Goal: Task Accomplishment & Management: Manage account settings

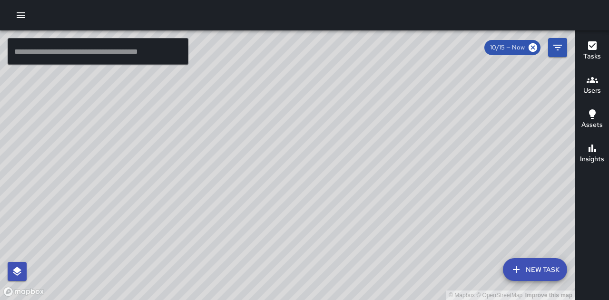
drag, startPoint x: 439, startPoint y: 199, endPoint x: 372, endPoint y: 133, distance: 94.6
click at [372, 133] on div "© Mapbox © OpenStreetMap Improve this map" at bounding box center [287, 165] width 575 height 270
drag, startPoint x: 384, startPoint y: 153, endPoint x: 369, endPoint y: 212, distance: 60.8
click at [369, 212] on div "© Mapbox © OpenStreetMap Improve this map" at bounding box center [287, 165] width 575 height 270
drag, startPoint x: 432, startPoint y: 184, endPoint x: 275, endPoint y: 30, distance: 220.1
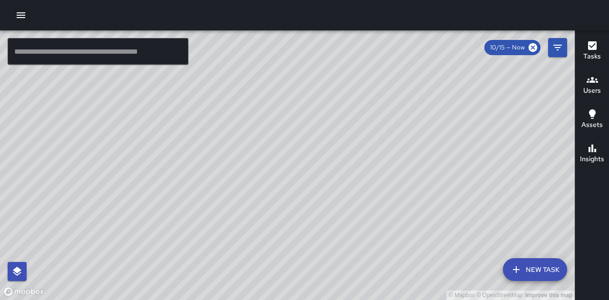
drag, startPoint x: 313, startPoint y: 164, endPoint x: 308, endPoint y: 149, distance: 15.7
click at [308, 149] on div "© Mapbox © OpenStreetMap Improve this map" at bounding box center [287, 165] width 575 height 270
drag, startPoint x: 358, startPoint y: 193, endPoint x: 355, endPoint y: 187, distance: 6.4
click at [355, 187] on div "© Mapbox © OpenStreetMap Improve this map" at bounding box center [287, 165] width 575 height 270
drag, startPoint x: 379, startPoint y: 177, endPoint x: 329, endPoint y: 184, distance: 50.5
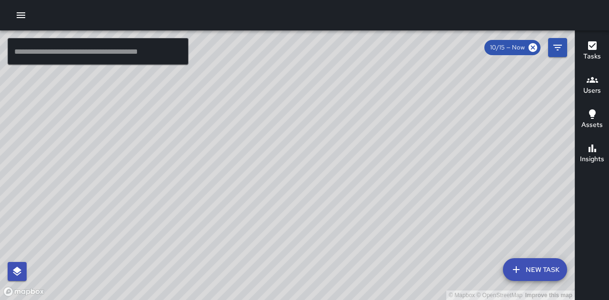
click at [329, 184] on div "© Mapbox © OpenStreetMap Improve this map" at bounding box center [287, 165] width 575 height 270
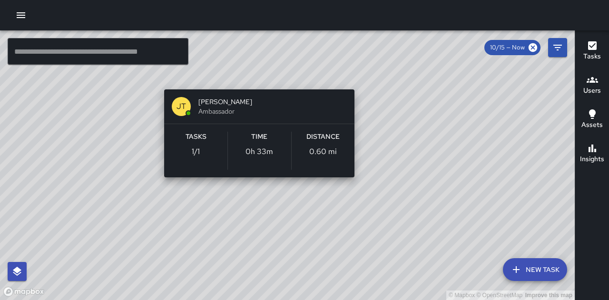
click at [250, 77] on div "© Mapbox © OpenStreetMap Improve this map [PERSON_NAME] Ambassador Tasks 1 / 1 …" at bounding box center [287, 165] width 575 height 270
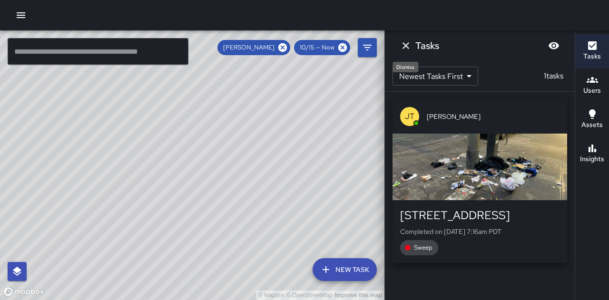
click at [407, 47] on icon "Dismiss" at bounding box center [406, 45] width 7 height 7
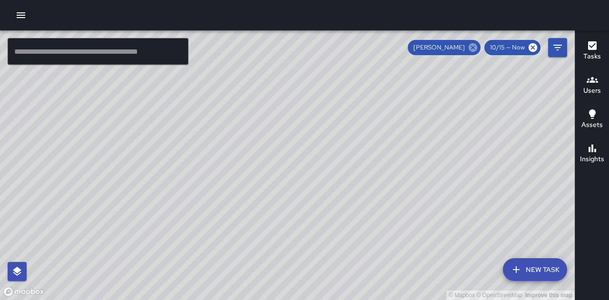
click at [472, 50] on icon at bounding box center [473, 47] width 9 height 9
drag, startPoint x: 330, startPoint y: 138, endPoint x: 223, endPoint y: 156, distance: 109.1
click at [223, 156] on div "© Mapbox © OpenStreetMap Improve this map" at bounding box center [287, 165] width 575 height 270
drag, startPoint x: 454, startPoint y: 112, endPoint x: 441, endPoint y: 170, distance: 59.0
drag, startPoint x: 439, startPoint y: 168, endPoint x: 338, endPoint y: 204, distance: 107.0
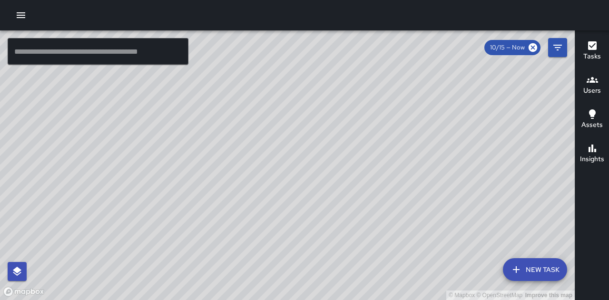
click at [338, 204] on div "© Mapbox © OpenStreetMap Improve this map" at bounding box center [287, 165] width 575 height 270
drag, startPoint x: 351, startPoint y: 150, endPoint x: 319, endPoint y: 175, distance: 40.8
click at [319, 175] on div "© Mapbox © OpenStreetMap Improve this map" at bounding box center [287, 165] width 575 height 270
drag, startPoint x: 350, startPoint y: 227, endPoint x: 360, endPoint y: 237, distance: 13.8
drag, startPoint x: 360, startPoint y: 236, endPoint x: 21, endPoint y: 15, distance: 404.6
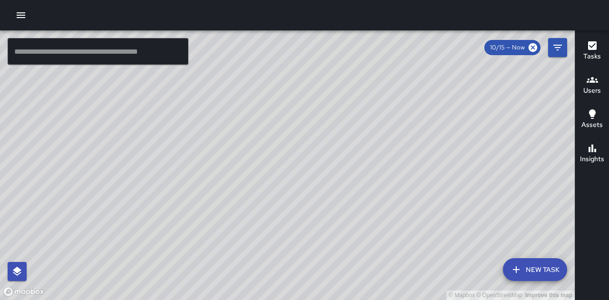
click at [21, 15] on icon "button" at bounding box center [21, 15] width 9 height 6
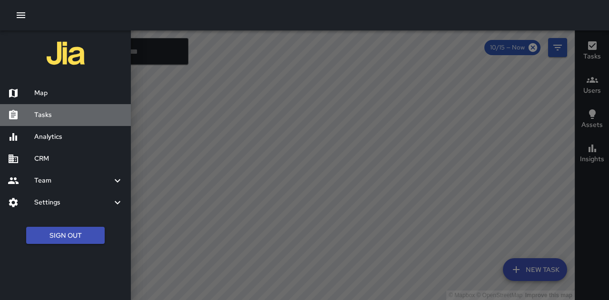
click at [58, 117] on h6 "Tasks" at bounding box center [78, 115] width 89 height 10
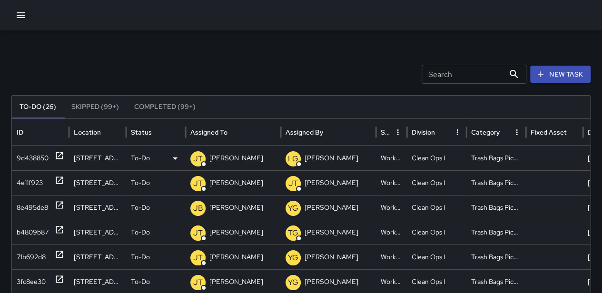
click at [150, 160] on div "To-Do" at bounding box center [156, 158] width 50 height 24
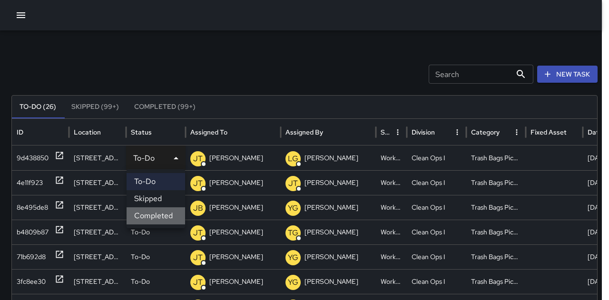
click at [162, 216] on li "Completed" at bounding box center [156, 216] width 59 height 17
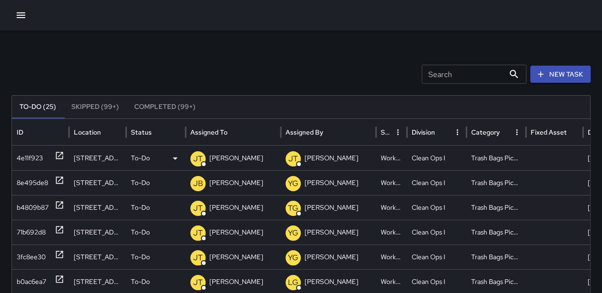
click at [156, 152] on div "To-Do" at bounding box center [156, 158] width 50 height 24
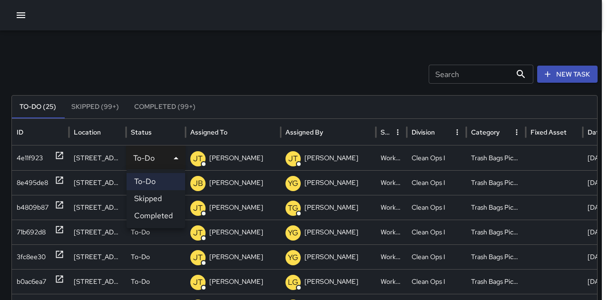
click at [160, 214] on li "Completed" at bounding box center [156, 216] width 59 height 17
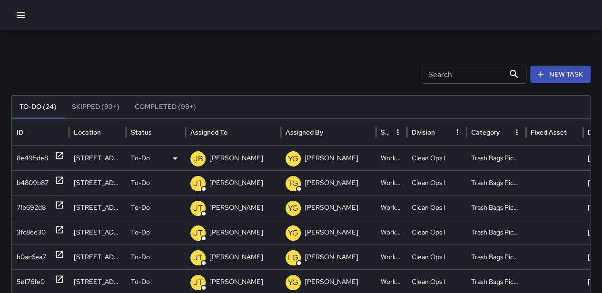
click at [152, 160] on div "To-Do" at bounding box center [156, 158] width 50 height 24
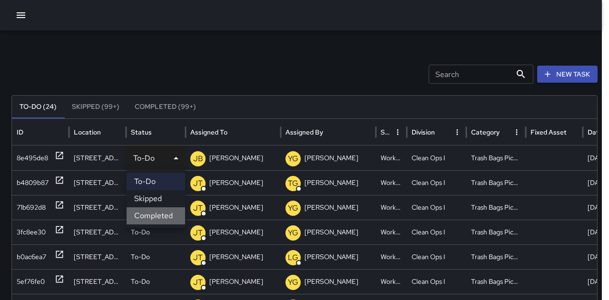
click at [156, 218] on li "Completed" at bounding box center [156, 216] width 59 height 17
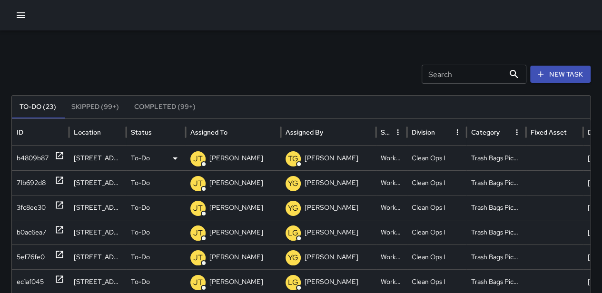
click at [159, 159] on div "To-Do" at bounding box center [156, 158] width 50 height 24
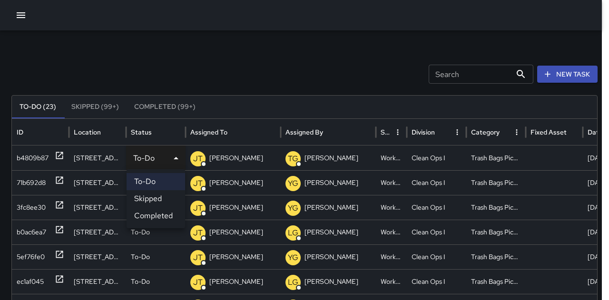
click at [161, 215] on li "Completed" at bounding box center [156, 216] width 59 height 17
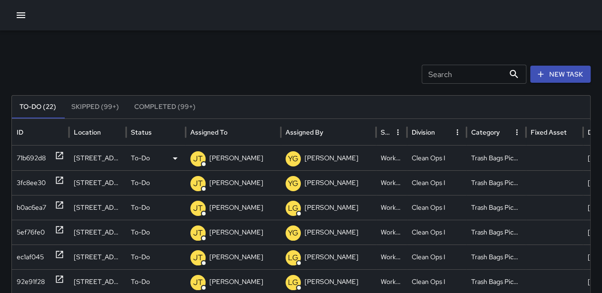
click at [154, 163] on div "To-Do" at bounding box center [156, 158] width 50 height 24
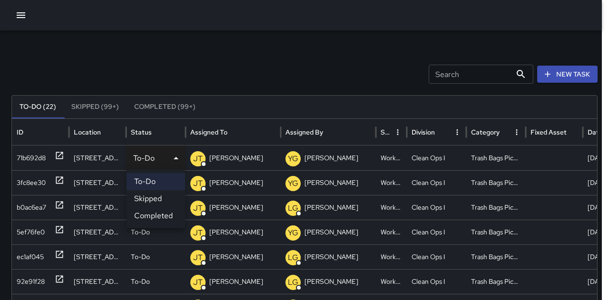
drag, startPoint x: 164, startPoint y: 218, endPoint x: 160, endPoint y: 189, distance: 29.8
click at [164, 218] on li "Completed" at bounding box center [156, 216] width 59 height 17
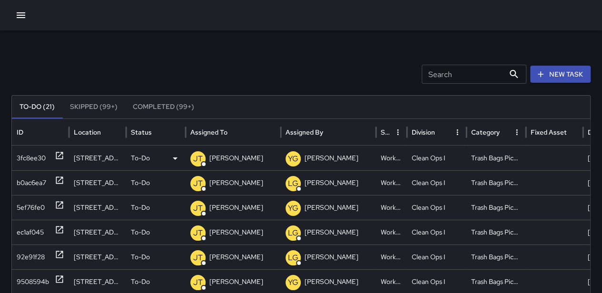
click at [156, 161] on div "To-Do" at bounding box center [156, 158] width 50 height 24
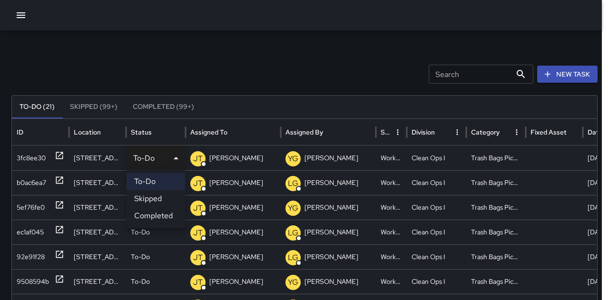
drag, startPoint x: 157, startPoint y: 214, endPoint x: 151, endPoint y: 179, distance: 35.2
click at [157, 212] on li "Completed" at bounding box center [156, 216] width 59 height 17
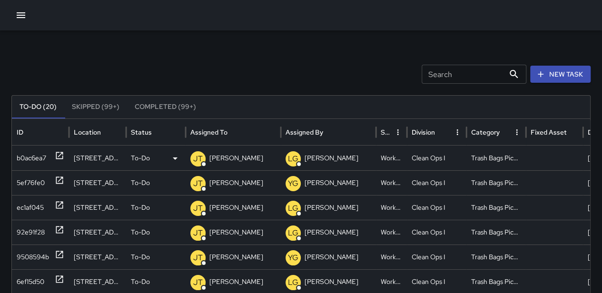
click at [149, 160] on p "To-Do" at bounding box center [140, 158] width 19 height 24
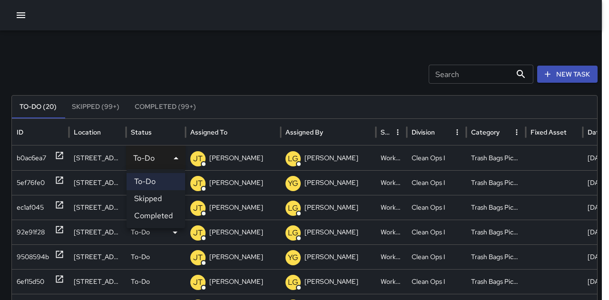
drag, startPoint x: 160, startPoint y: 213, endPoint x: 157, endPoint y: 196, distance: 17.5
click at [160, 212] on li "Completed" at bounding box center [156, 216] width 59 height 17
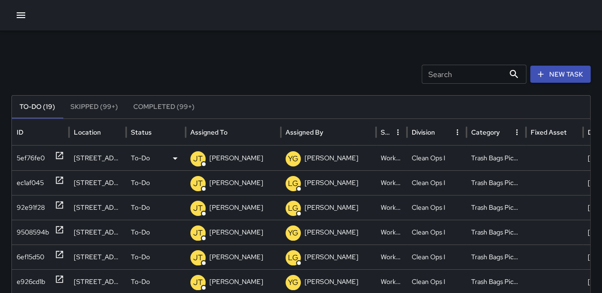
click at [154, 158] on div "To-Do" at bounding box center [156, 158] width 50 height 24
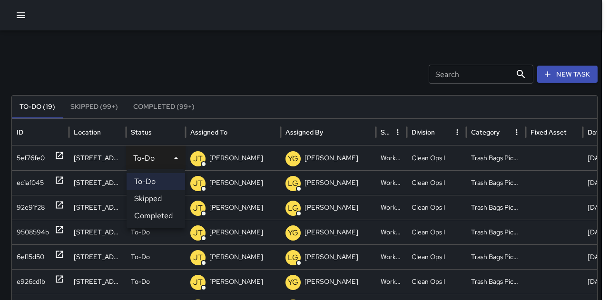
drag, startPoint x: 164, startPoint y: 220, endPoint x: 160, endPoint y: 192, distance: 28.8
click at [163, 219] on li "Completed" at bounding box center [156, 216] width 59 height 17
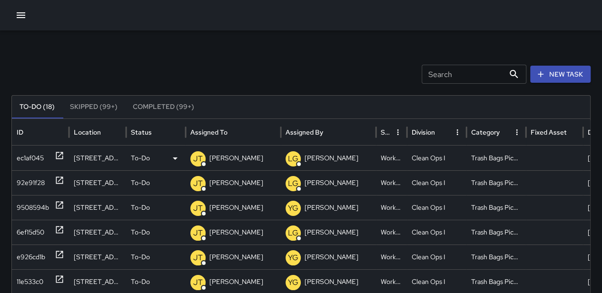
click at [157, 156] on div "To-Do" at bounding box center [156, 158] width 50 height 24
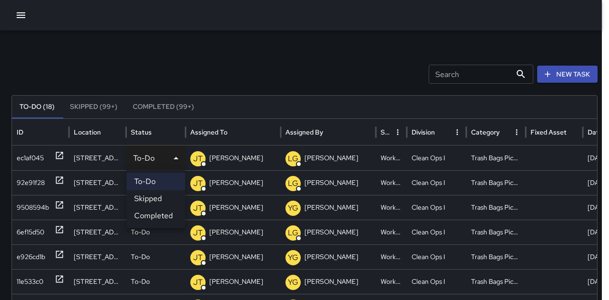
click at [162, 215] on li "Completed" at bounding box center [156, 216] width 59 height 17
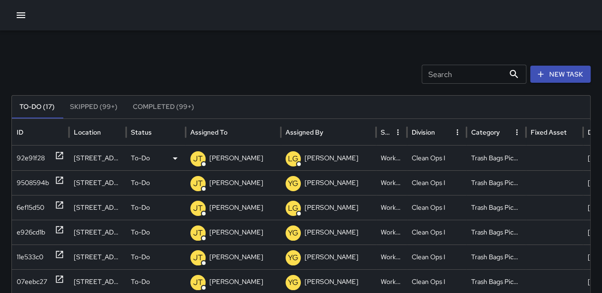
click at [154, 160] on div "To-Do" at bounding box center [156, 158] width 50 height 24
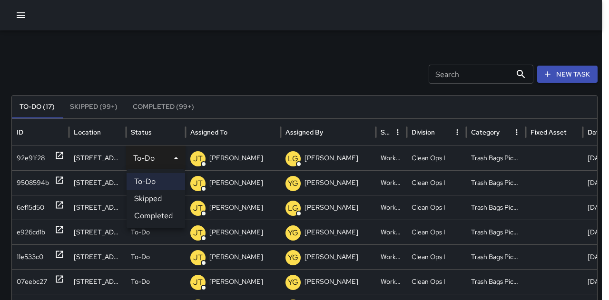
click at [163, 214] on li "Completed" at bounding box center [156, 216] width 59 height 17
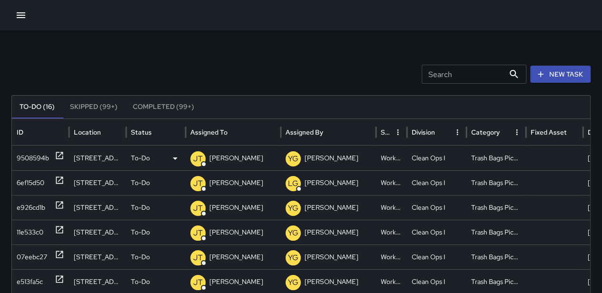
click at [154, 160] on div "To-Do" at bounding box center [156, 158] width 50 height 24
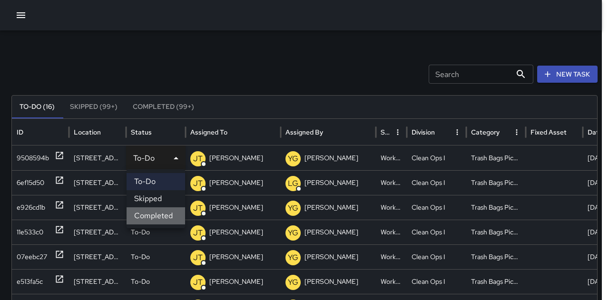
click at [153, 216] on li "Completed" at bounding box center [156, 216] width 59 height 17
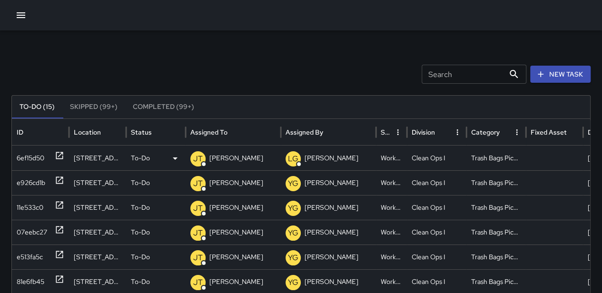
click at [149, 161] on p "To-Do" at bounding box center [140, 158] width 19 height 24
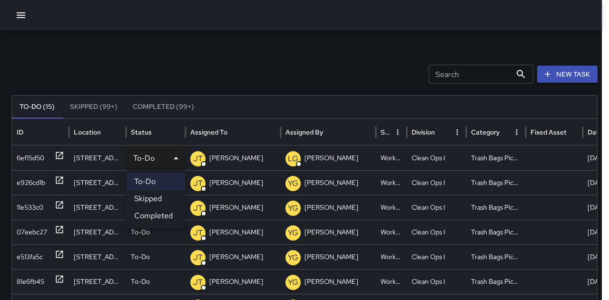
click at [149, 219] on li "Completed" at bounding box center [156, 216] width 59 height 17
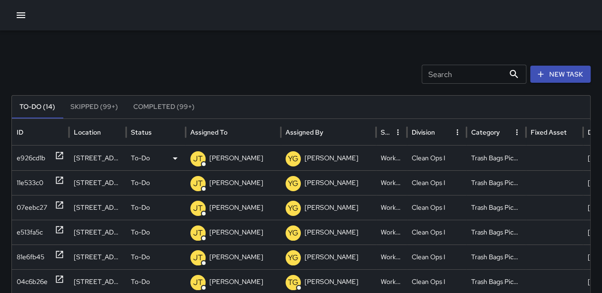
click at [150, 153] on div "To-Do" at bounding box center [156, 158] width 50 height 24
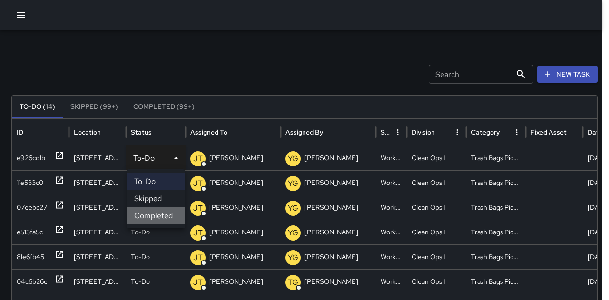
click at [165, 218] on li "Completed" at bounding box center [156, 216] width 59 height 17
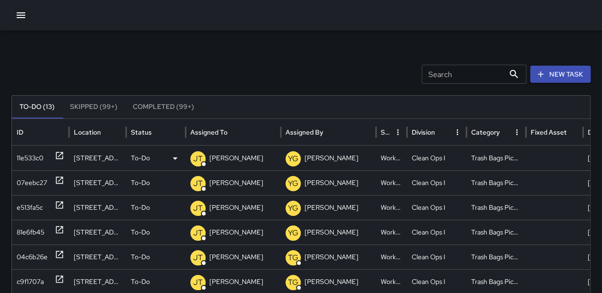
click at [142, 148] on p "To-Do" at bounding box center [140, 158] width 19 height 24
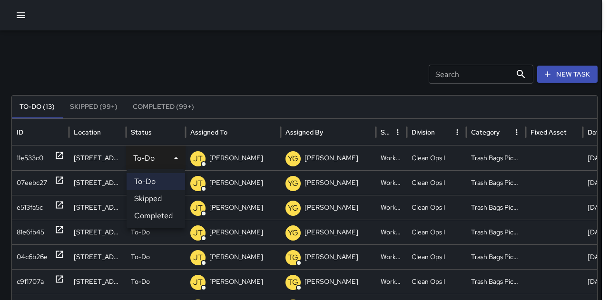
drag, startPoint x: 156, startPoint y: 214, endPoint x: 151, endPoint y: 185, distance: 29.0
click at [156, 212] on li "Completed" at bounding box center [156, 216] width 59 height 17
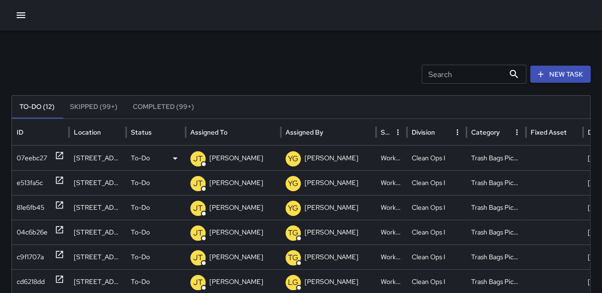
click at [149, 161] on p "To-Do" at bounding box center [140, 158] width 19 height 24
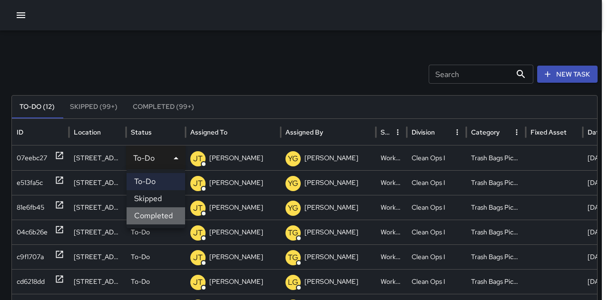
click at [154, 214] on li "Completed" at bounding box center [156, 216] width 59 height 17
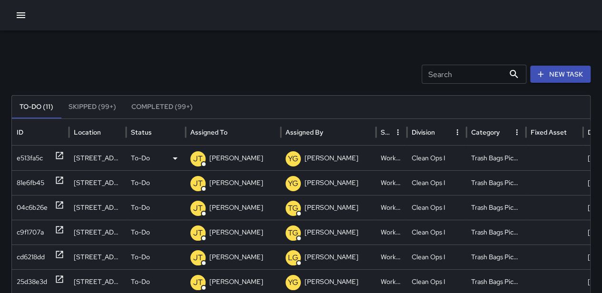
click at [151, 158] on div "To-Do" at bounding box center [156, 158] width 50 height 24
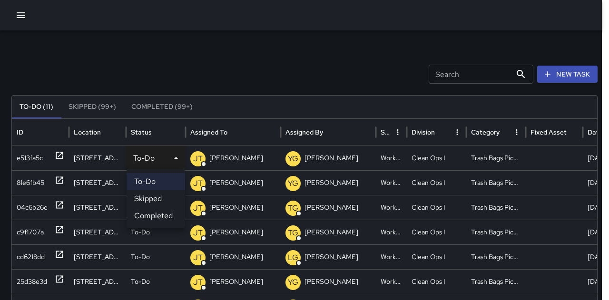
click at [155, 217] on li "Completed" at bounding box center [156, 216] width 59 height 17
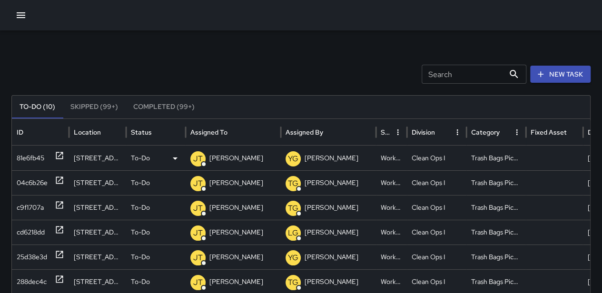
click at [148, 152] on p "To-Do" at bounding box center [140, 158] width 19 height 24
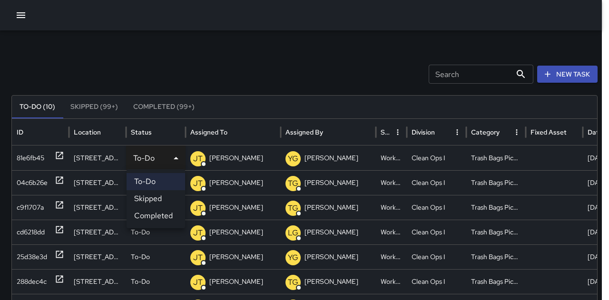
click at [157, 212] on li "Completed" at bounding box center [156, 216] width 59 height 17
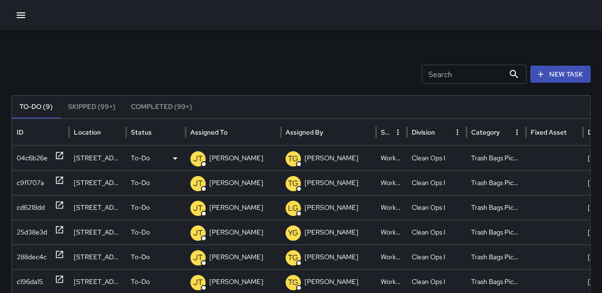
click at [151, 153] on div "To-Do" at bounding box center [156, 158] width 50 height 24
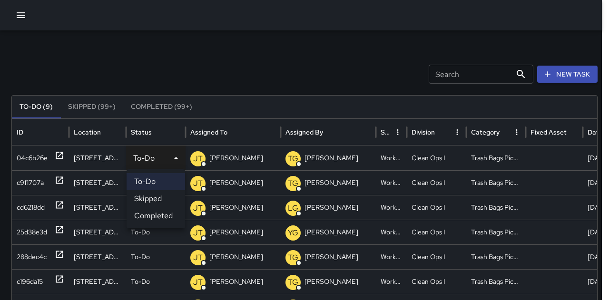
click at [166, 219] on li "Completed" at bounding box center [156, 216] width 59 height 17
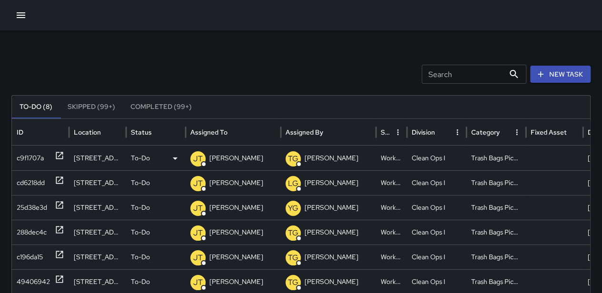
click at [148, 163] on p "To-Do" at bounding box center [140, 158] width 19 height 24
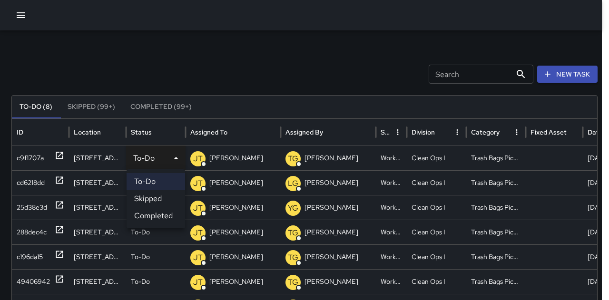
click at [156, 216] on li "Completed" at bounding box center [156, 216] width 59 height 17
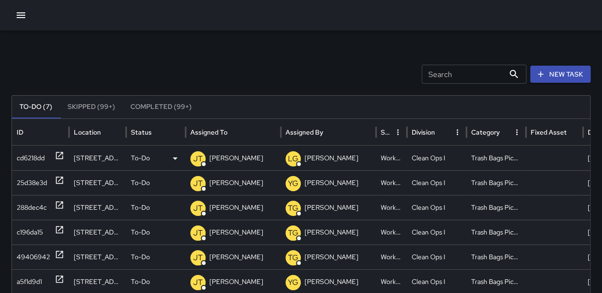
click at [151, 163] on div "To-Do" at bounding box center [156, 158] width 50 height 24
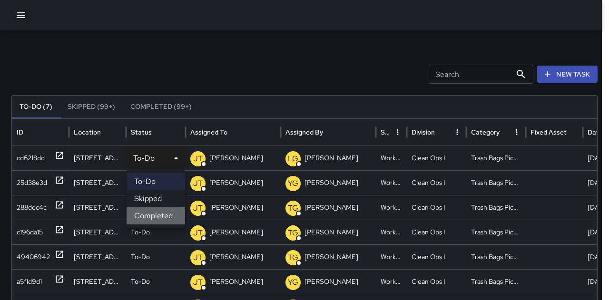
click at [160, 210] on li "Completed" at bounding box center [156, 216] width 59 height 17
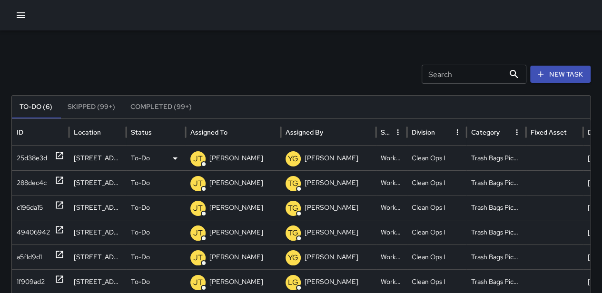
click at [151, 155] on div "To-Do" at bounding box center [156, 158] width 50 height 24
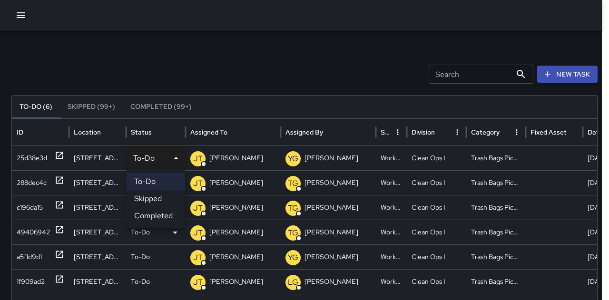
drag, startPoint x: 157, startPoint y: 218, endPoint x: 156, endPoint y: 208, distance: 10.6
click at [157, 219] on li "Completed" at bounding box center [156, 216] width 59 height 17
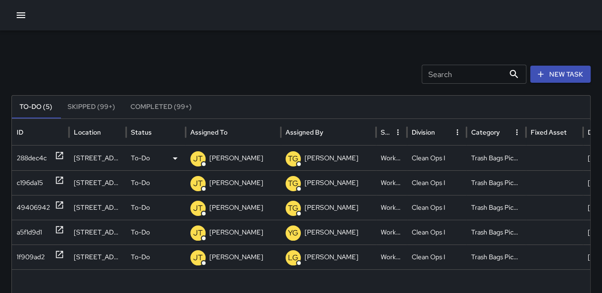
click at [149, 158] on p "To-Do" at bounding box center [140, 158] width 19 height 24
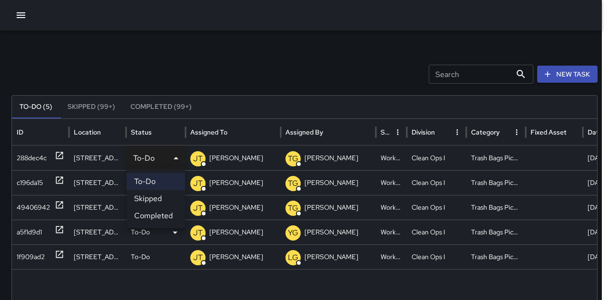
drag, startPoint x: 152, startPoint y: 213, endPoint x: 151, endPoint y: 195, distance: 18.1
click at [152, 213] on li "Completed" at bounding box center [156, 216] width 59 height 17
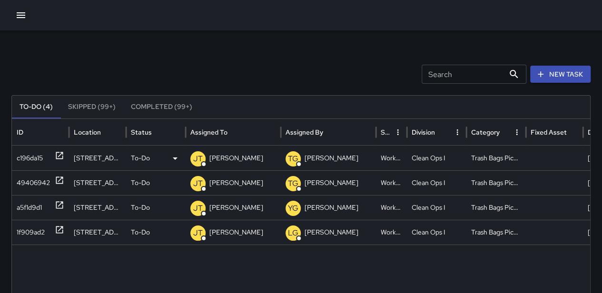
click at [148, 161] on p "To-Do" at bounding box center [140, 158] width 19 height 24
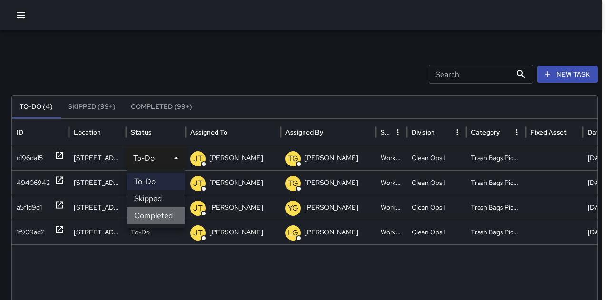
drag, startPoint x: 150, startPoint y: 215, endPoint x: 149, endPoint y: 182, distance: 32.4
click at [150, 214] on li "Completed" at bounding box center [156, 216] width 59 height 17
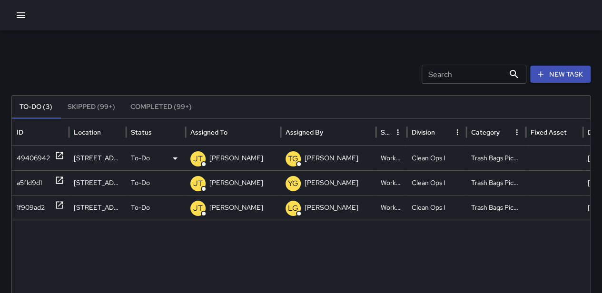
click at [148, 157] on p "To-Do" at bounding box center [140, 158] width 19 height 24
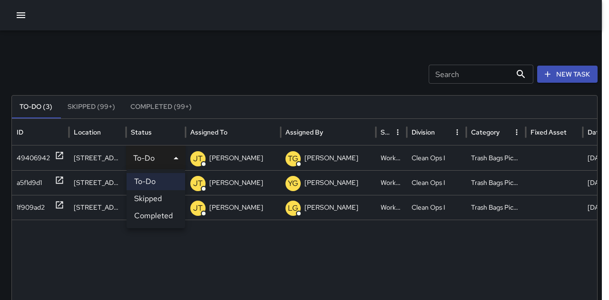
click at [149, 213] on li "Completed" at bounding box center [156, 216] width 59 height 17
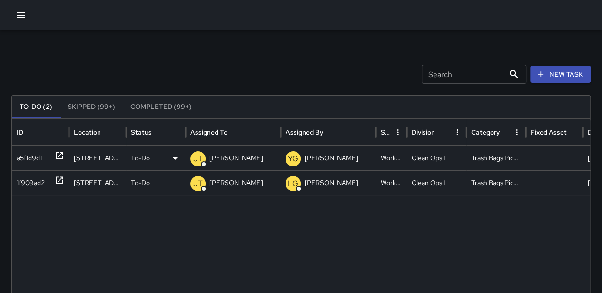
click at [152, 156] on div "To-Do" at bounding box center [156, 158] width 50 height 24
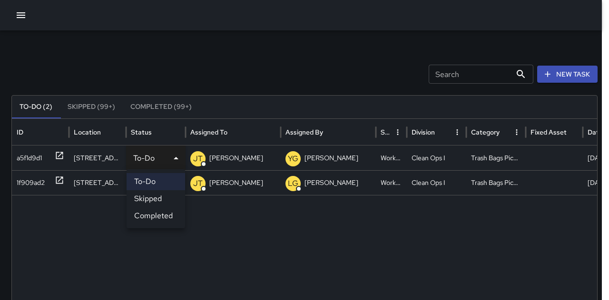
drag, startPoint x: 153, startPoint y: 215, endPoint x: 154, endPoint y: 195, distance: 20.0
click at [153, 214] on li "Completed" at bounding box center [156, 216] width 59 height 17
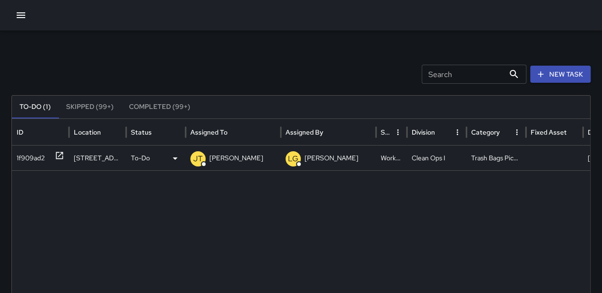
click at [153, 159] on div "To-Do" at bounding box center [156, 158] width 50 height 24
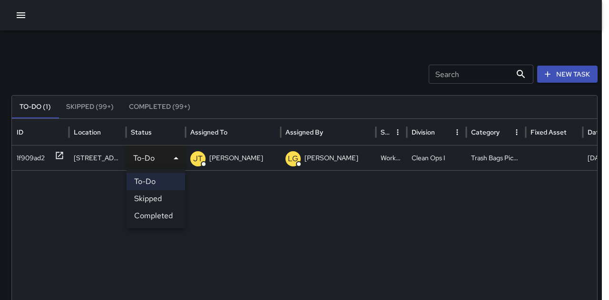
click at [157, 216] on li "Completed" at bounding box center [156, 216] width 59 height 17
